Goal: Transaction & Acquisition: Purchase product/service

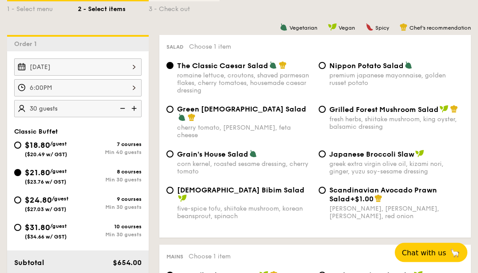
click at [134, 112] on img at bounding box center [134, 108] width 13 height 17
type input "35 guests"
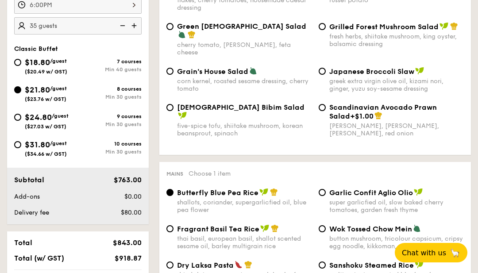
scroll to position [309, 0]
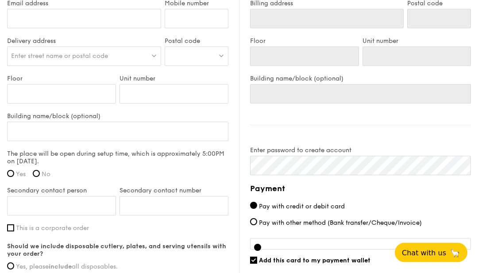
scroll to position [588, 0]
click at [13, 265] on input "Yes, please include all disposables." at bounding box center [10, 265] width 7 height 7
radio input "true"
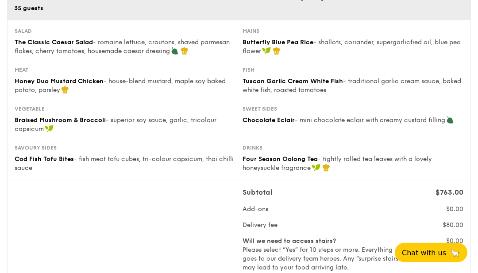
scroll to position [112, 0]
click at [275, 273] on input "No" at bounding box center [271, 277] width 7 height 7
radio input "true"
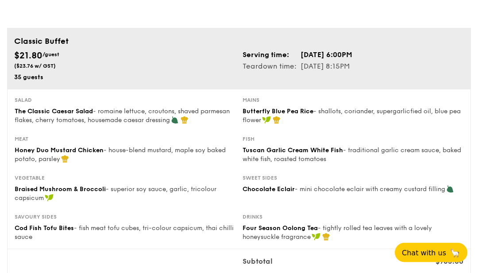
scroll to position [0, 0]
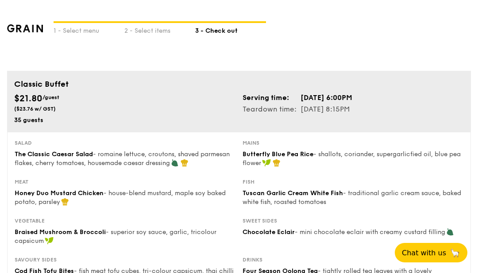
scroll to position [208, 0]
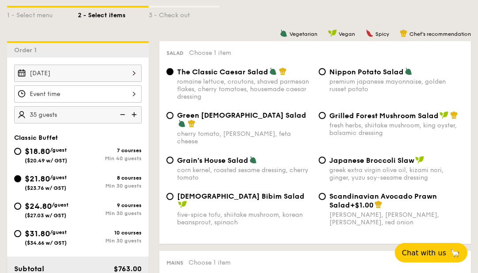
click at [126, 93] on div at bounding box center [77, 93] width 127 height 17
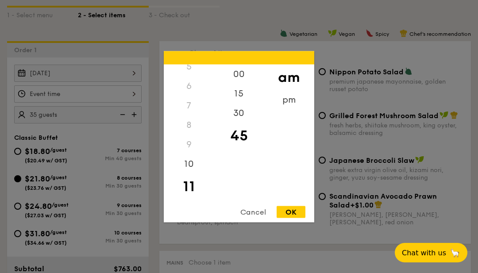
scroll to position [197, 0]
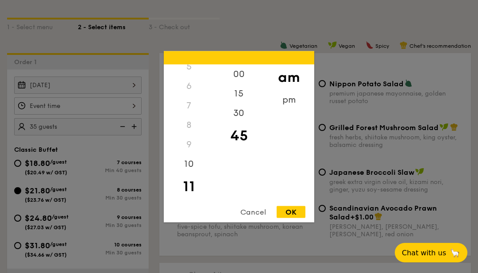
click at [243, 123] on div "30" at bounding box center [239, 112] width 50 height 19
click at [296, 109] on div "pm" at bounding box center [289, 99] width 50 height 19
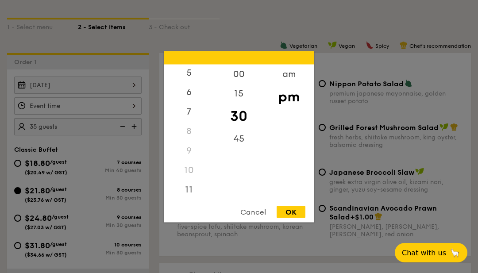
scroll to position [104, 0]
click at [190, 82] on div "5" at bounding box center [189, 72] width 50 height 19
click at [295, 218] on div "OK" at bounding box center [291, 212] width 29 height 12
type input "5:30PM"
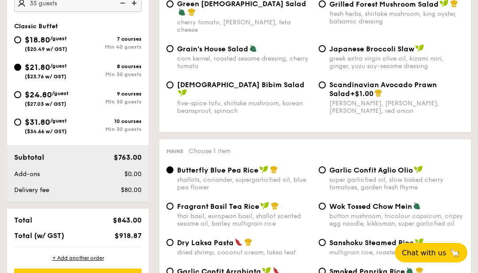
scroll to position [326, 0]
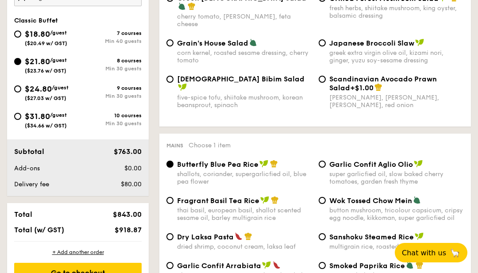
click at [133, 273] on div "Go to checkout" at bounding box center [77, 272] width 127 height 19
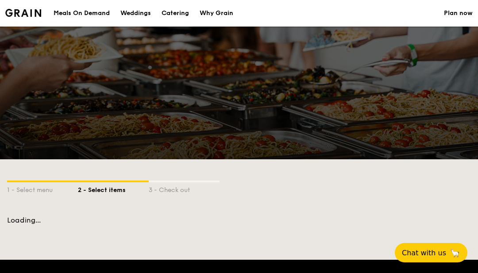
scroll to position [208, 0]
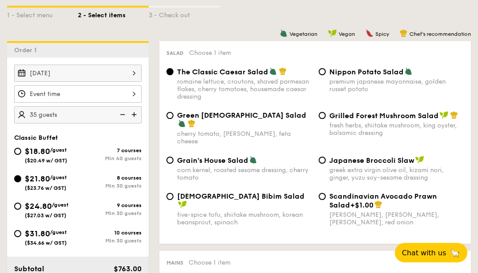
click at [125, 96] on div at bounding box center [77, 93] width 127 height 17
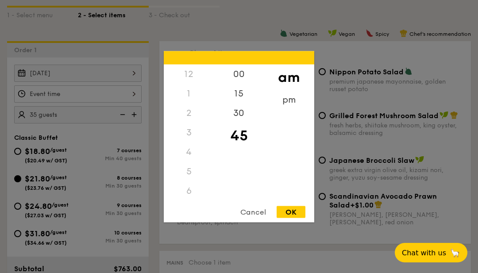
scroll to position [110, 0]
click at [193, 96] on div "6" at bounding box center [189, 85] width 50 height 19
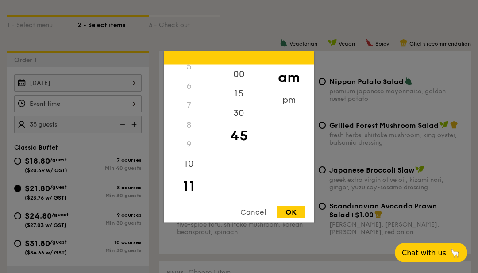
scroll to position [197, 0]
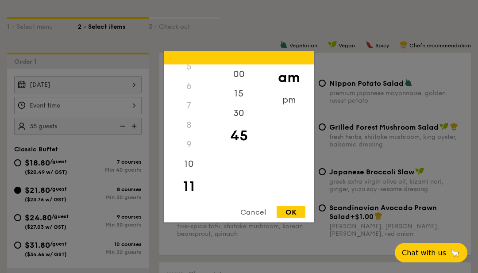
click at [241, 123] on div "30" at bounding box center [239, 112] width 50 height 19
click at [295, 109] on div "pm" at bounding box center [289, 99] width 50 height 19
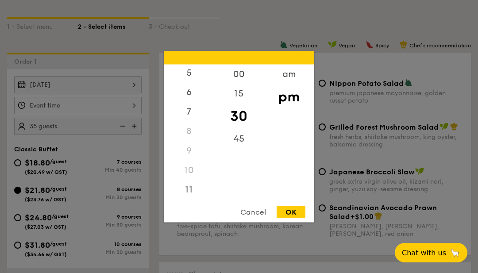
scroll to position [104, 0]
click at [193, 102] on div "6" at bounding box center [189, 91] width 50 height 19
click at [300, 218] on div "OK" at bounding box center [291, 212] width 29 height 12
type input "6:30PM"
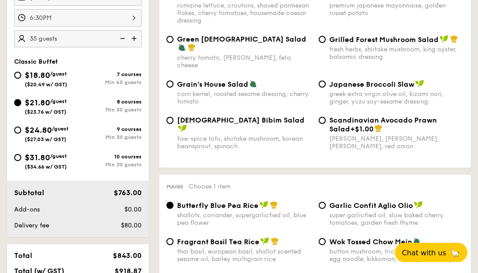
scroll to position [285, 0]
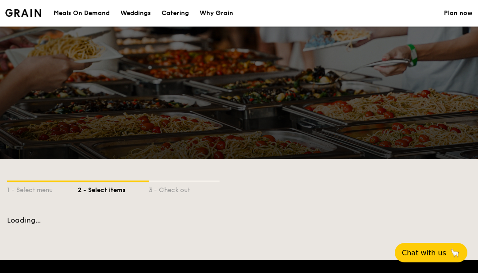
scroll to position [208, 0]
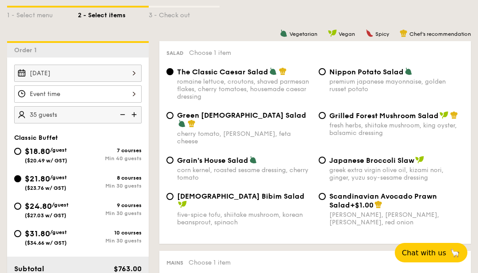
click at [24, 163] on div "$18.80 /guest ($20.49 w/ GST)" at bounding box center [46, 154] width 64 height 19
click at [21, 155] on input "$18.80 /guest ($20.49 w/ GST) 7 courses Min 40 guests" at bounding box center [17, 151] width 7 height 7
radio input "true"
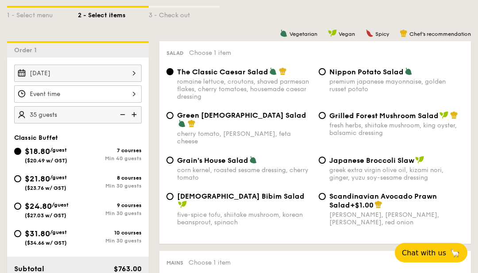
radio input "true"
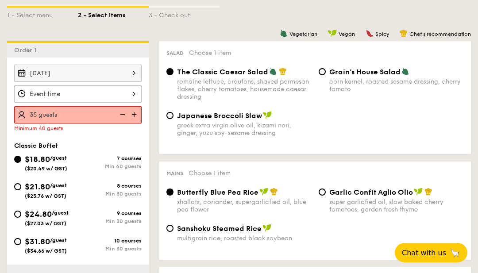
click at [137, 118] on img at bounding box center [134, 114] width 13 height 17
type input "40 guests"
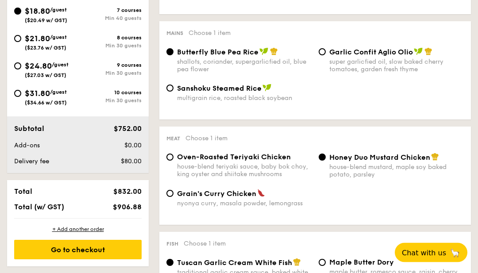
scroll to position [349, 0]
click at [417, 162] on span "Honey Duo Mustard Chicken" at bounding box center [379, 157] width 101 height 8
click at [326, 161] on input "Honey Duo Mustard Chicken house-blend mustard, maple soy baked potato, parsley" at bounding box center [322, 157] width 7 height 7
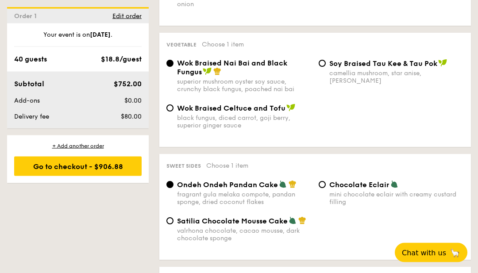
scroll to position [672, 0]
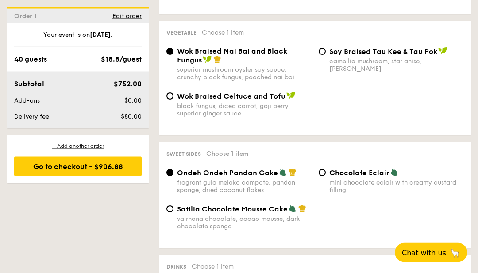
click at [416, 191] on div "Chocolate Eclair mini chocolate eclair with creamy custard filling" at bounding box center [396, 182] width 135 height 26
click at [326, 177] on input "Chocolate Eclair mini chocolate eclair with creamy custard filling" at bounding box center [322, 173] width 7 height 7
radio input "true"
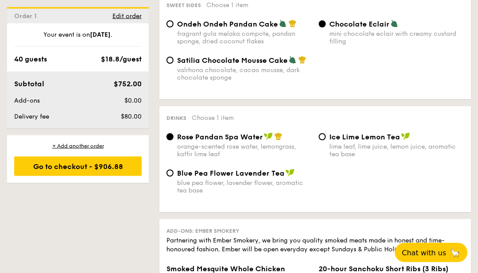
scroll to position [828, 0]
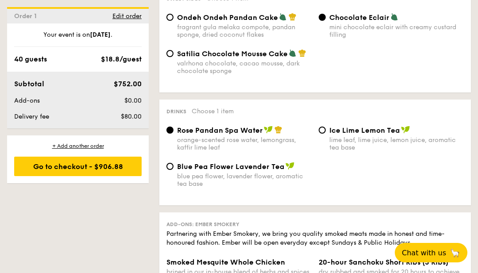
click at [425, 151] on div "lime leaf, lime juice, lemon juice, aromatic tea base" at bounding box center [396, 143] width 135 height 15
click at [326, 134] on input "Ice Lime Lemon Tea lime leaf, lime juice, lemon juice, aromatic tea base" at bounding box center [322, 130] width 7 height 7
radio input "true"
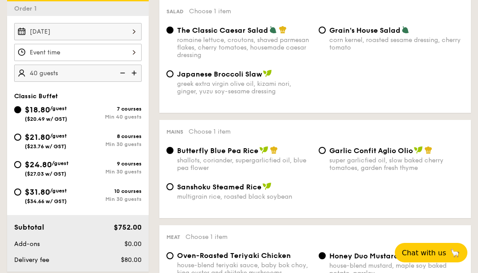
scroll to position [247, 0]
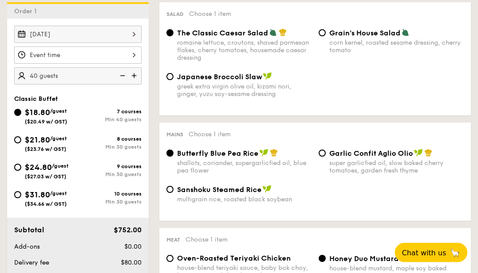
click at [20, 139] on input "$21.80 /guest ($23.76 w/ GST) 8 courses Min 30 guests" at bounding box center [17, 140] width 7 height 7
radio input "true"
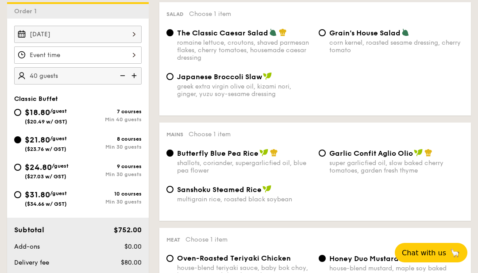
radio input "true"
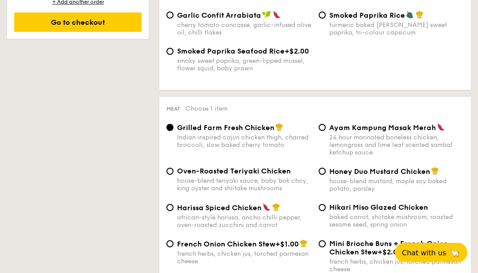
scroll to position [602, 0]
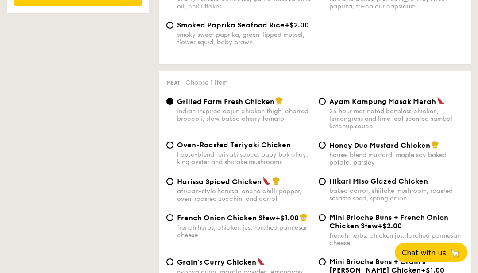
click at [429, 163] on div "house-blend mustard, maple soy baked potato, parsley" at bounding box center [396, 159] width 135 height 15
click at [326, 149] on input "Honey Duo Mustard Chicken house-blend mustard, maple soy baked potato, parsley" at bounding box center [322, 145] width 7 height 7
radio input "true"
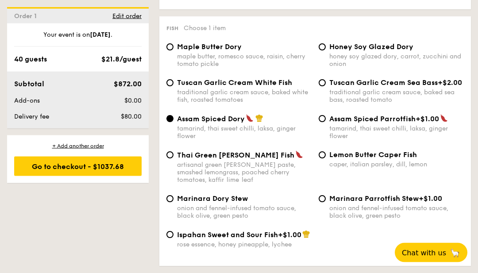
scroll to position [895, 0]
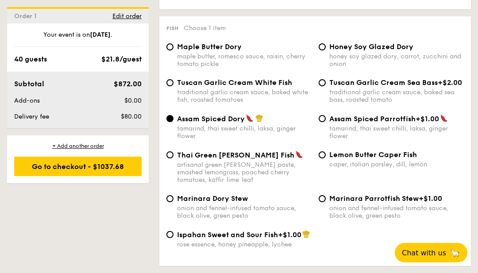
click at [293, 97] on div "Tuscan Garlic Cream White Fish traditional garlic cream sauce, baked white fish…" at bounding box center [244, 90] width 135 height 25
click at [174, 86] on input "Tuscan Garlic Cream White Fish traditional garlic cream sauce, baked white fish…" at bounding box center [169, 82] width 7 height 7
radio input "true"
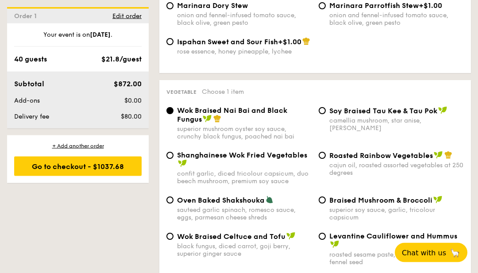
scroll to position [1088, 0]
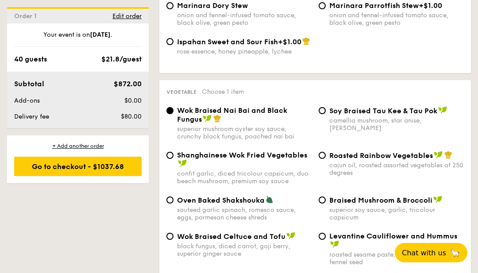
click at [404, 204] on span "Braised Mushroom & Broccoli" at bounding box center [380, 200] width 103 height 8
click at [326, 204] on input "Braised Mushroom & Broccoli superior soy sauce, garlic, tricolour capsicum" at bounding box center [322, 200] width 7 height 7
radio input "true"
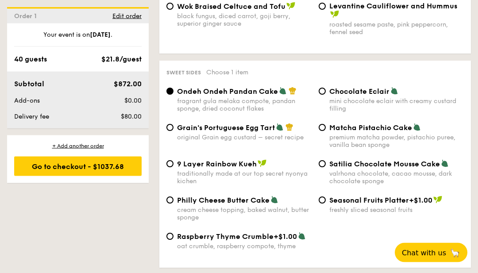
scroll to position [1351, 0]
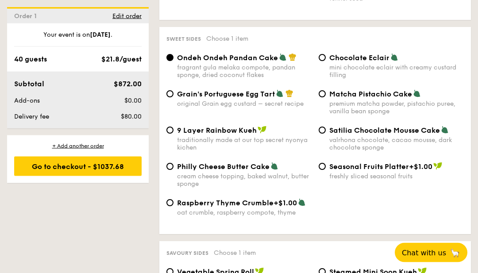
click at [419, 79] on div "mini chocolate eclair with creamy custard filling" at bounding box center [396, 71] width 135 height 15
click at [326, 62] on input "Chocolate Eclair mini chocolate eclair with creamy custard filling" at bounding box center [322, 57] width 7 height 7
radio input "true"
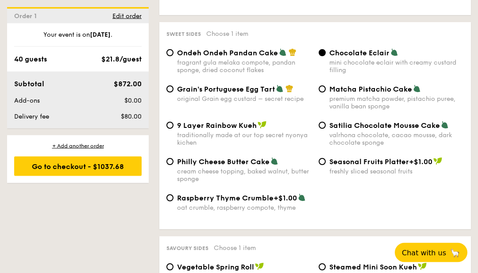
scroll to position [1347, 0]
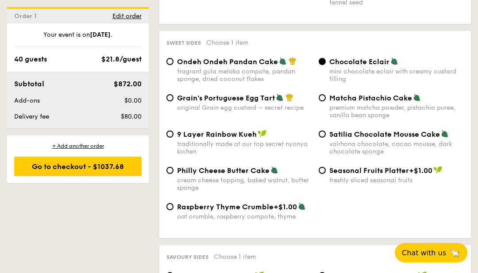
click at [299, 83] on div "fragrant gula melaka compote, pandan sponge, dried coconut flakes" at bounding box center [244, 75] width 135 height 15
click at [174, 65] on input "Ondeh Ondeh Pandan Cake fragrant [PERSON_NAME] melaka compote, pandan sponge, d…" at bounding box center [169, 61] width 7 height 7
radio input "true"
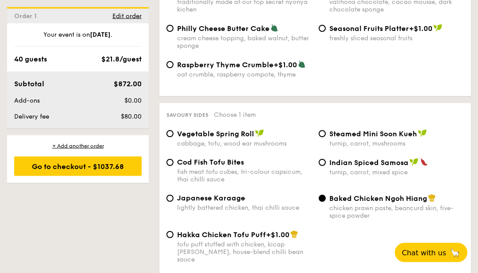
scroll to position [1509, 0]
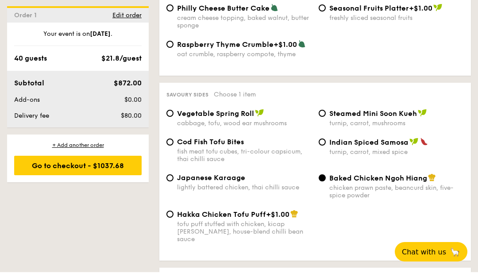
click at [283, 164] on div "fish meat tofu cubes, tri-colour capsicum, thai chilli sauce" at bounding box center [244, 156] width 135 height 15
click at [174, 147] on input "Cod Fish Tofu Bites fish meat tofu cubes, tri-colour capsicum, thai chilli sauce" at bounding box center [169, 142] width 7 height 7
radio input "true"
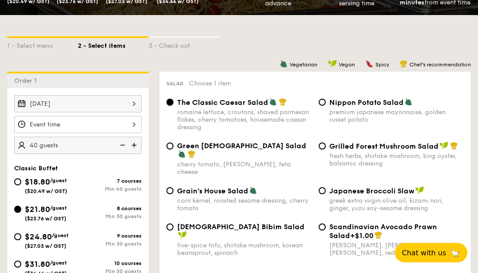
scroll to position [177, 0]
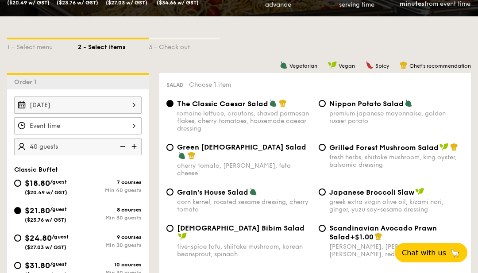
click at [120, 150] on img at bounding box center [121, 146] width 13 height 17
type input "35 guests"
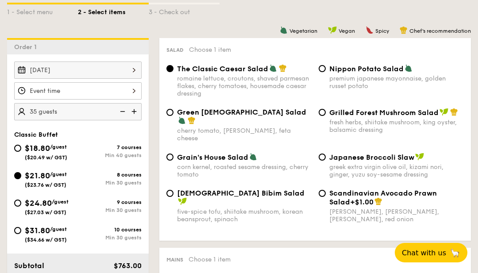
scroll to position [211, 0]
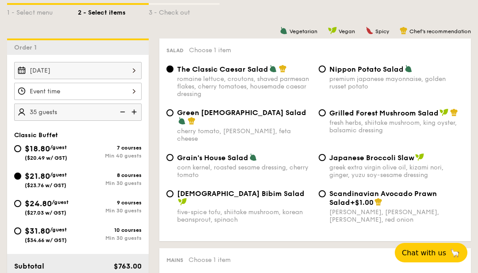
click at [27, 91] on div at bounding box center [77, 91] width 127 height 17
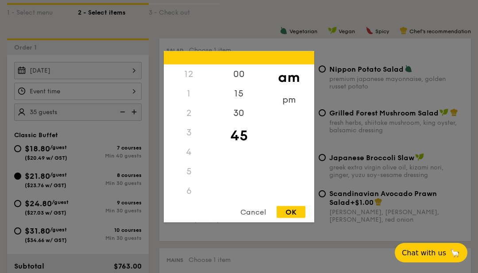
scroll to position [110, 0]
click at [297, 109] on div "pm" at bounding box center [289, 99] width 50 height 19
click at [245, 123] on div "30" at bounding box center [239, 112] width 50 height 19
click at [194, 102] on div "6" at bounding box center [189, 91] width 50 height 19
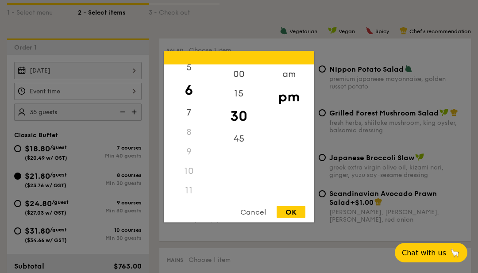
click at [296, 218] on div "OK" at bounding box center [291, 212] width 29 height 12
type input "6:30PM"
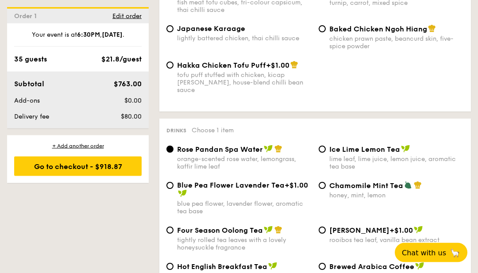
scroll to position [1659, 0]
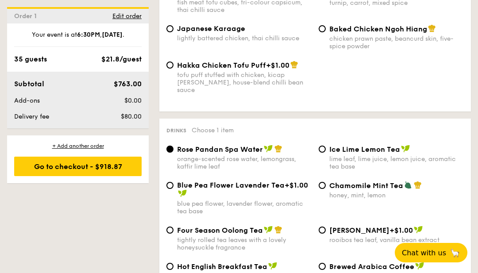
click at [278, 234] on img at bounding box center [278, 230] width 8 height 8
click at [174, 234] on input "Four Season Oolong Tea tightly rolled tea leaves with a lovely honeysuckle frag…" at bounding box center [169, 230] width 7 height 7
radio input "true"
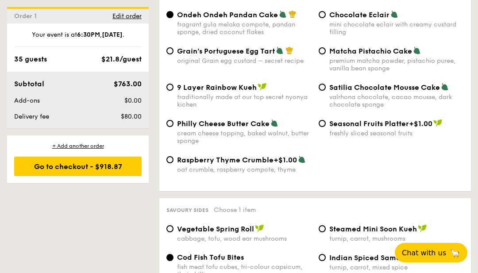
scroll to position [1380, 0]
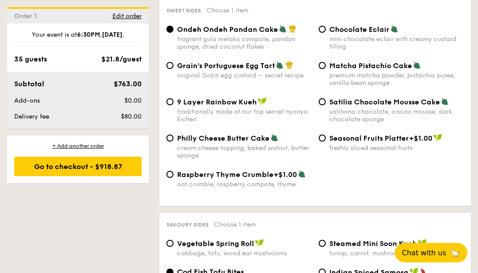
click at [286, 50] on div "fragrant gula melaka compote, pandan sponge, dried coconut flakes" at bounding box center [244, 42] width 135 height 15
click at [174, 33] on input "Ondeh Ondeh Pandan Cake fragrant [PERSON_NAME] melaka compote, pandan sponge, d…" at bounding box center [169, 29] width 7 height 7
click at [421, 50] on div "mini chocolate eclair with creamy custard filling" at bounding box center [396, 42] width 135 height 15
click at [326, 33] on input "Chocolate Eclair mini chocolate eclair with creamy custard filling" at bounding box center [322, 29] width 7 height 7
radio input "true"
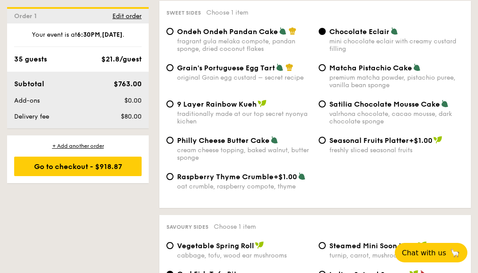
scroll to position [1377, 0]
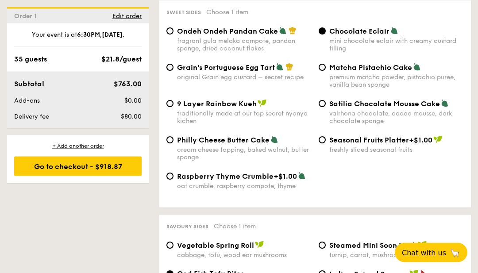
click at [56, 166] on div "Go to checkout - $918.87" at bounding box center [77, 166] width 127 height 19
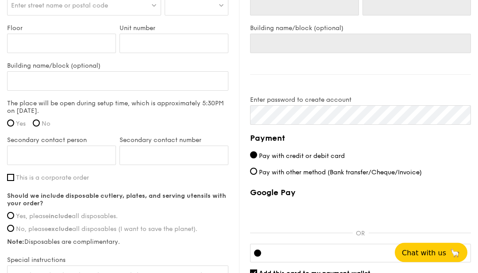
scroll to position [637, 0]
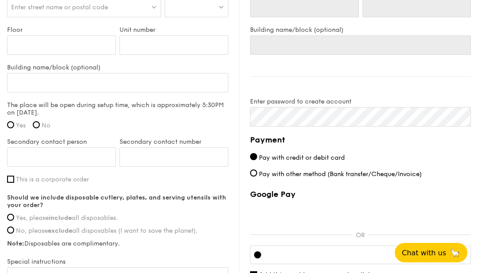
click at [13, 127] on input "Yes" at bounding box center [10, 124] width 7 height 7
radio input "true"
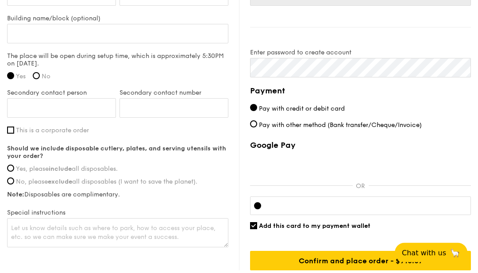
scroll to position [686, 0]
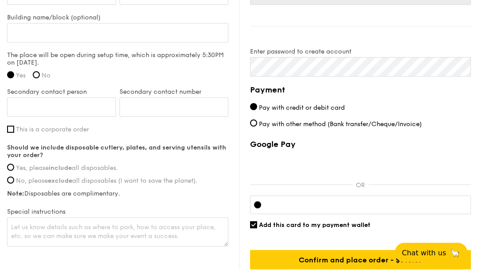
click at [19, 168] on span "Yes, please include all disposables." at bounding box center [67, 169] width 102 height 8
click at [14, 168] on input "Yes, please include all disposables." at bounding box center [10, 167] width 7 height 7
radio input "true"
click at [256, 227] on input "Add this card to my payment wallet" at bounding box center [253, 225] width 7 height 7
checkbox input "false"
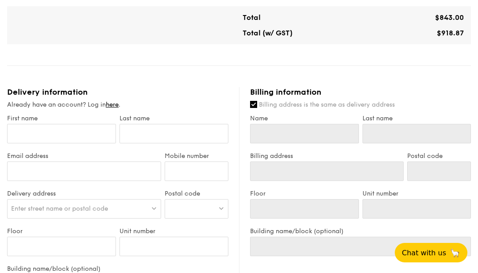
scroll to position [436, 0]
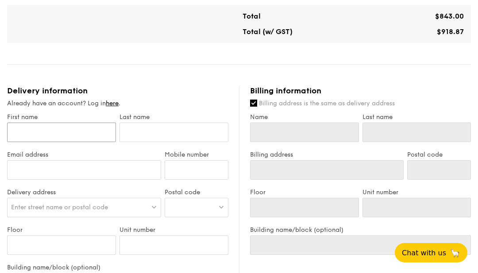
click at [16, 130] on input "First name" at bounding box center [61, 132] width 109 height 19
click at [448, 88] on div "Billing information" at bounding box center [360, 91] width 221 height 10
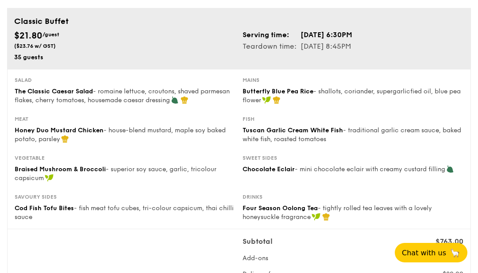
scroll to position [62, 0]
